Goal: Transaction & Acquisition: Purchase product/service

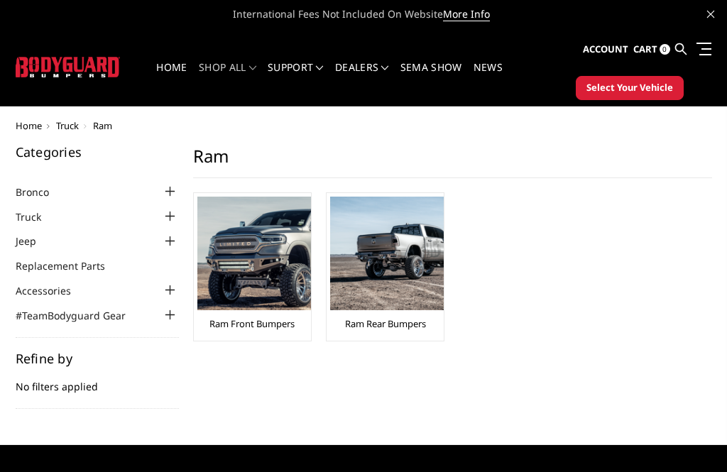
click at [233, 295] on img at bounding box center [254, 254] width 114 height 114
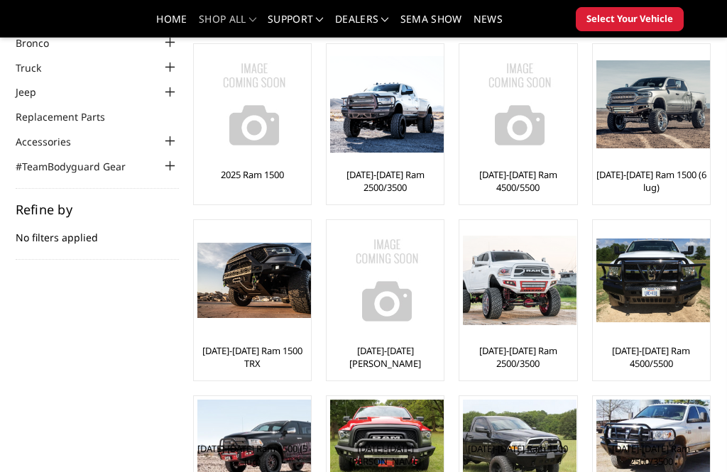
scroll to position [108, 0]
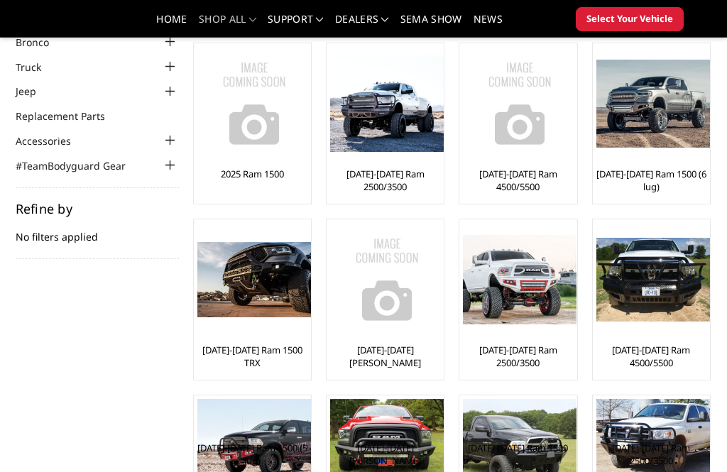
click at [667, 287] on img at bounding box center [654, 280] width 114 height 85
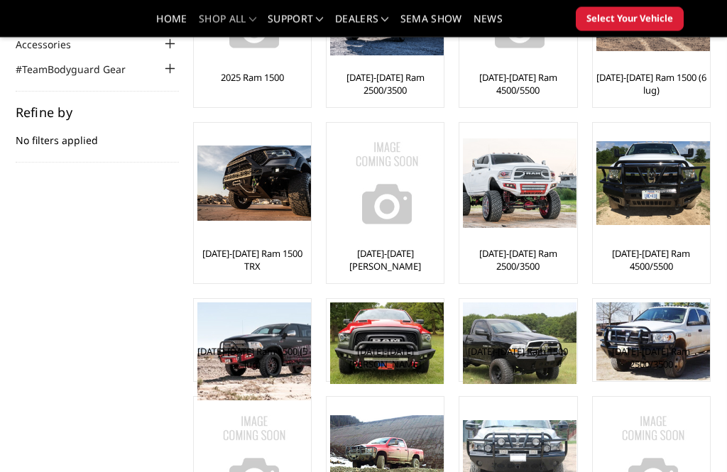
scroll to position [205, 0]
click at [510, 195] on img at bounding box center [520, 184] width 114 height 90
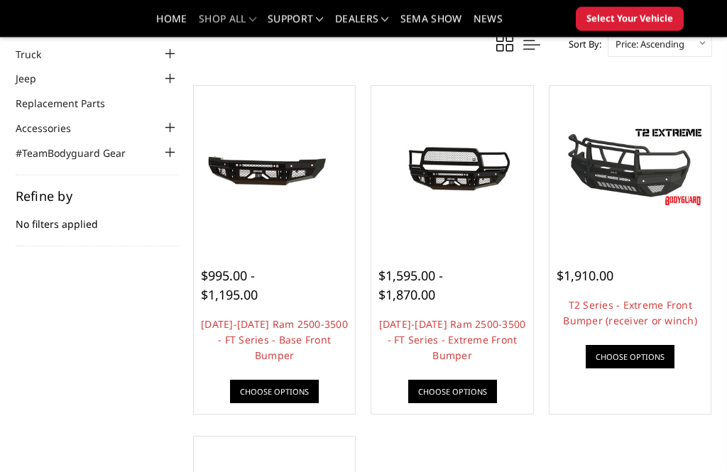
scroll to position [121, 0]
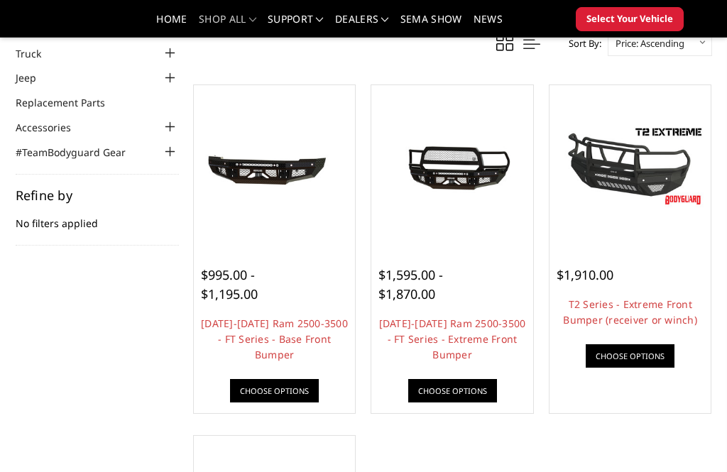
click at [632, 357] on link "Choose Options" at bounding box center [630, 356] width 89 height 23
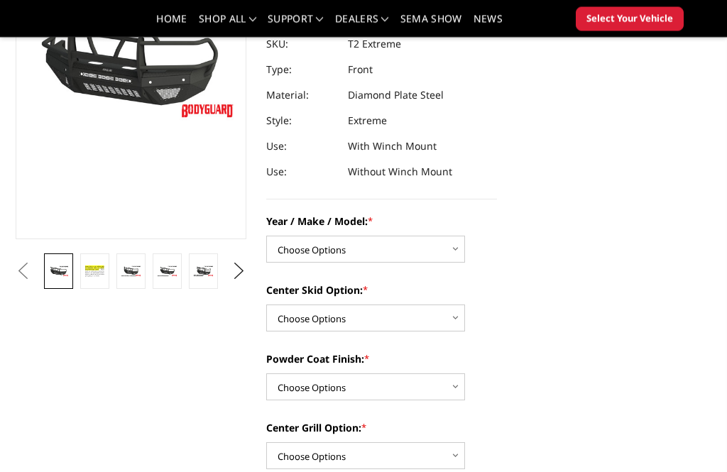
scroll to position [215, 0]
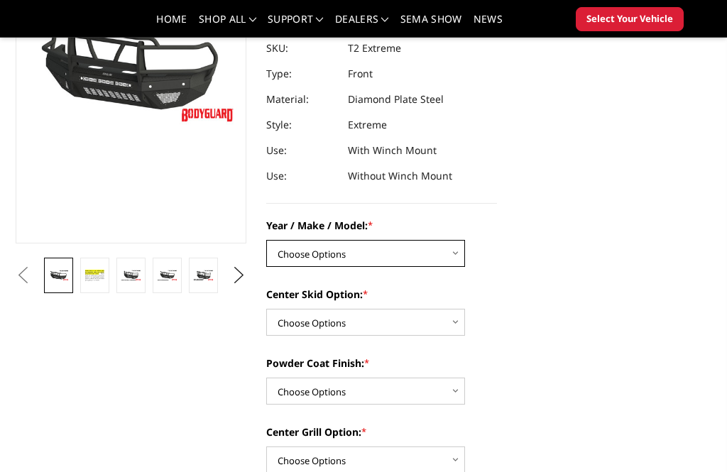
click at [319, 256] on select "Choose Options Chevrolet 19-21 1500 Chevrolet 15-19 2500 / 3500 Chevrolet 20-23…" at bounding box center [365, 253] width 199 height 27
select select "1445"
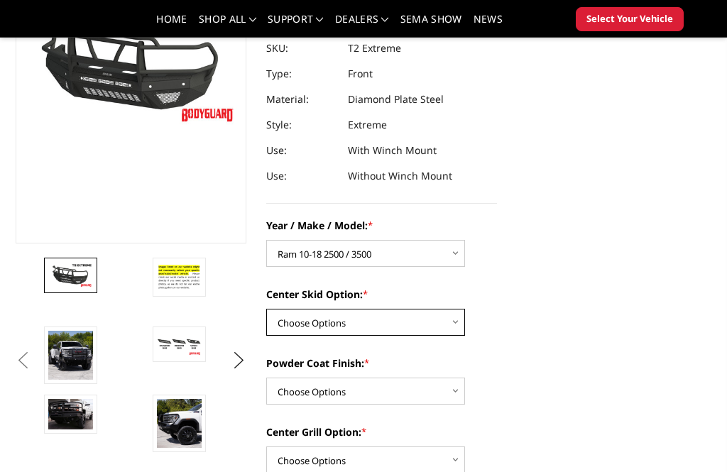
click at [296, 320] on select "Choose Options Standard center skid plate (included) Receiver tube Winch mount …" at bounding box center [365, 322] width 199 height 27
select select "626"
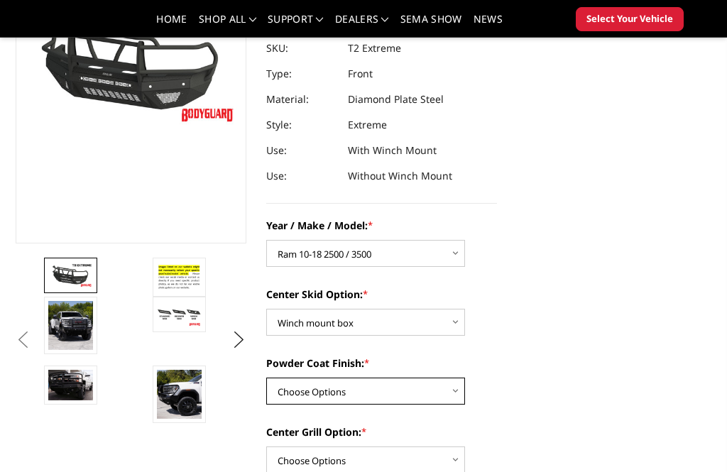
click at [297, 391] on select "Choose Options Bare metal Gloss Black Powder Coat Texture Black Powder Coat" at bounding box center [365, 391] width 199 height 27
select select "665"
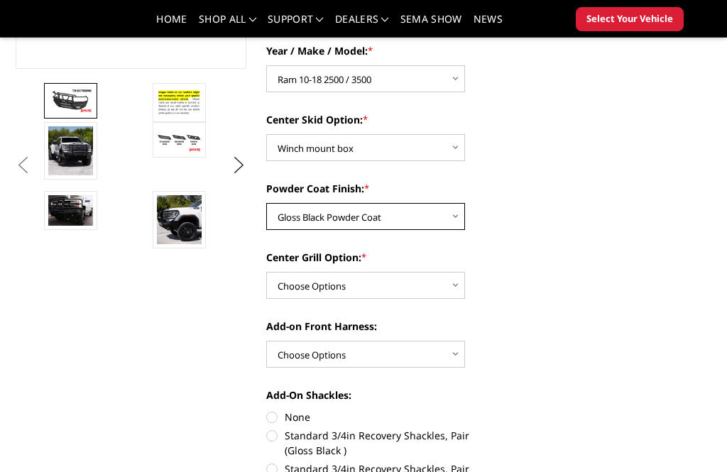
scroll to position [394, 0]
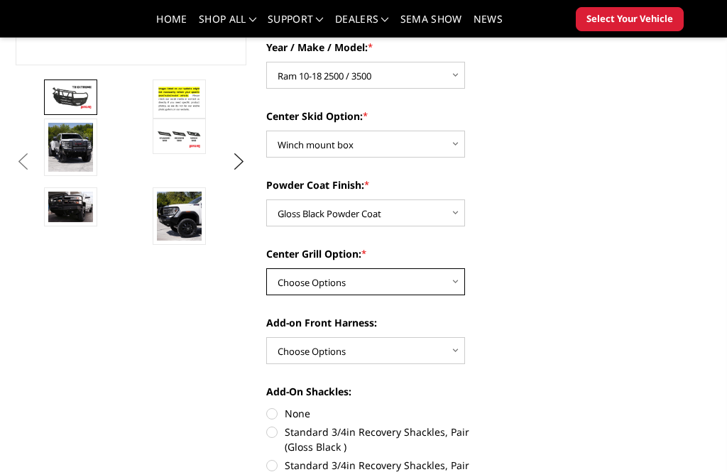
click at [320, 285] on select "Choose Options Add expanded metal in center grill Decline this option" at bounding box center [365, 282] width 199 height 27
select select "1080"
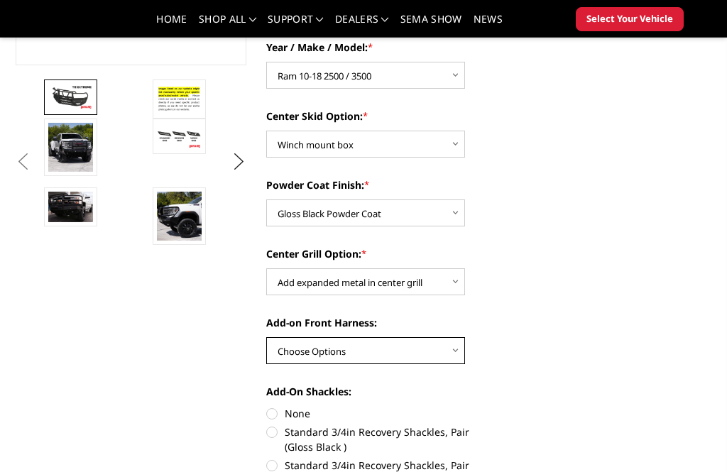
click at [318, 354] on select "Choose Options WITH front camera harness WITHOUT front camera harness" at bounding box center [365, 350] width 199 height 27
select select "1696"
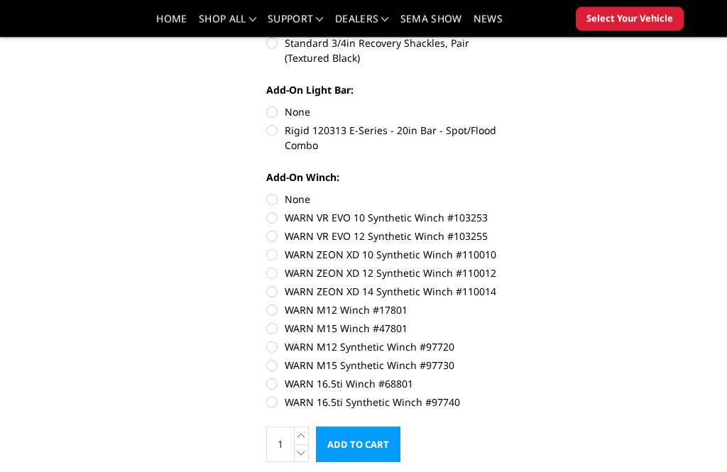
scroll to position [820, 0]
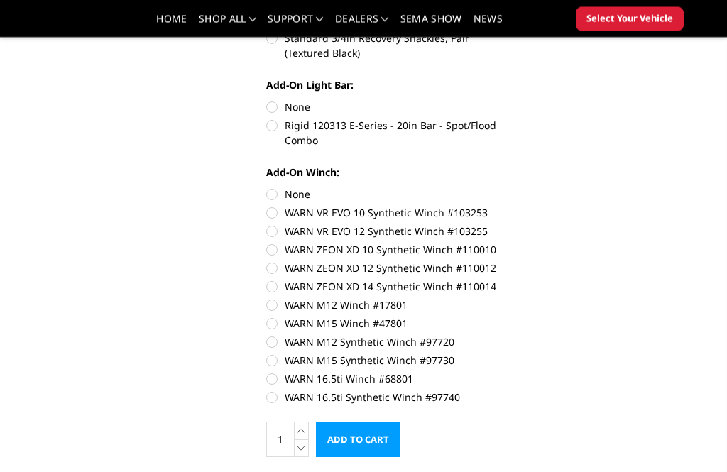
click at [282, 287] on label "WARN ZEON XD 14 Synthetic Winch #110014" at bounding box center [381, 287] width 231 height 15
click at [497, 262] on input "WARN ZEON XD 14 Synthetic Winch #110014" at bounding box center [497, 261] width 1 height 1
radio input "true"
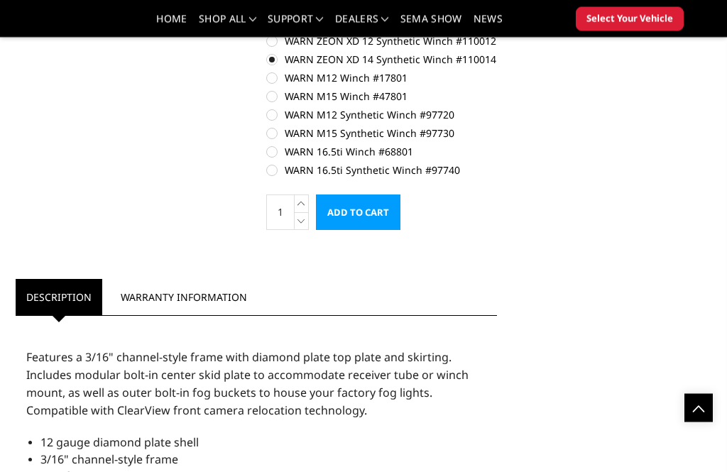
scroll to position [1048, 0]
click at [366, 201] on input "Add to Cart" at bounding box center [358, 213] width 85 height 36
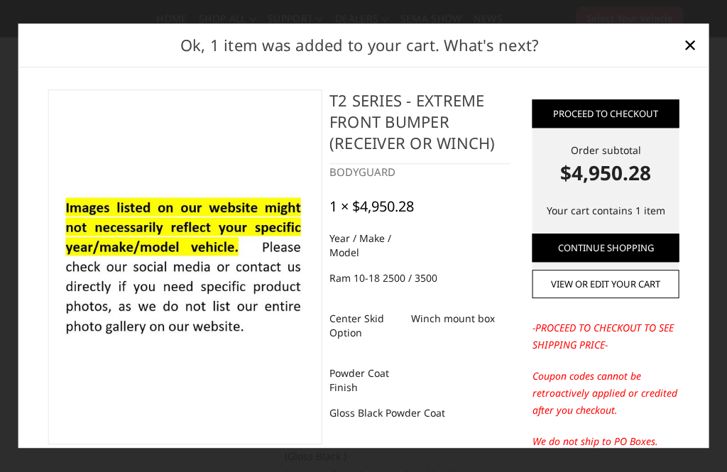
scroll to position [373, 0]
